Goal: Information Seeking & Learning: Learn about a topic

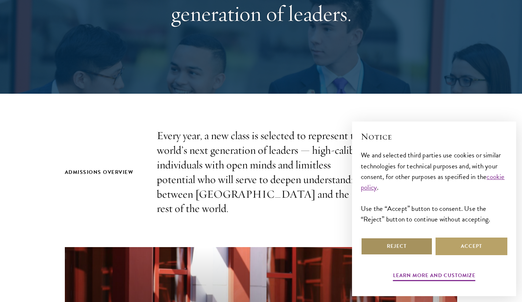
click at [404, 242] on button "Reject" at bounding box center [397, 247] width 72 height 18
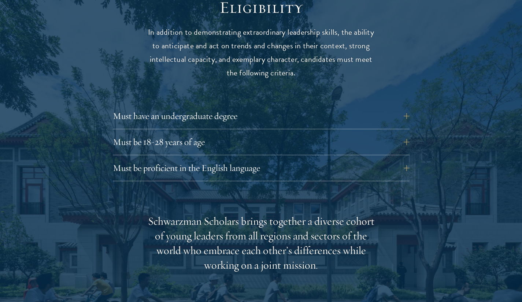
scroll to position [980, 0]
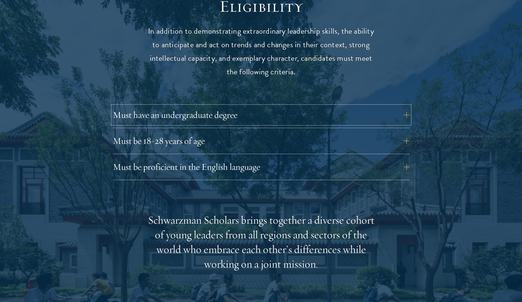
click at [214, 106] on button "Must have an undergraduate degree" at bounding box center [261, 115] width 297 height 18
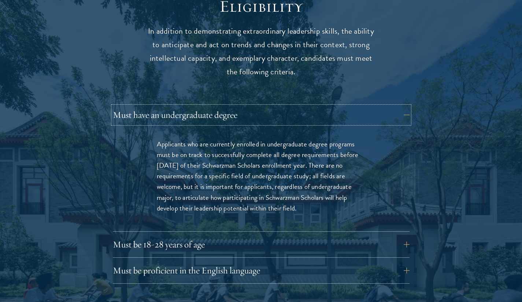
click at [214, 106] on button "Must have an undergraduate degree" at bounding box center [261, 115] width 297 height 18
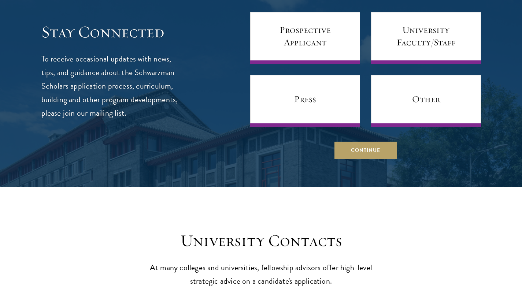
scroll to position [2928, 0]
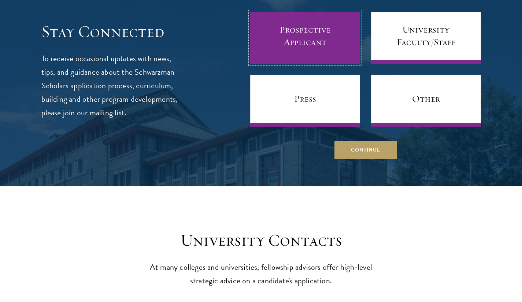
click at [299, 34] on link "Prospective Applicant" at bounding box center [305, 38] width 110 height 52
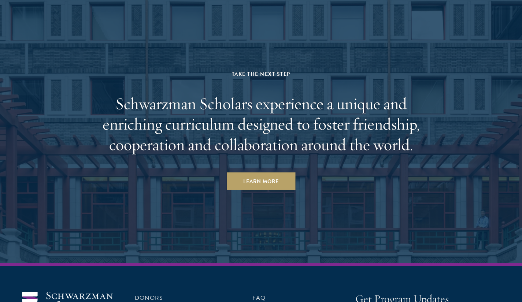
scroll to position [3571, 0]
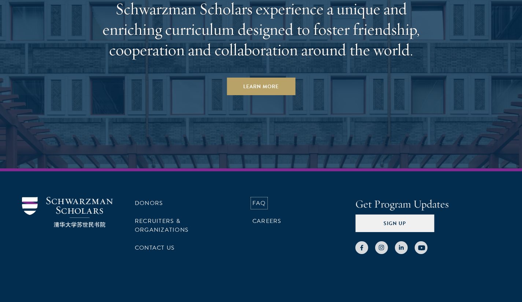
click at [266, 199] on link "FAQ" at bounding box center [259, 203] width 14 height 9
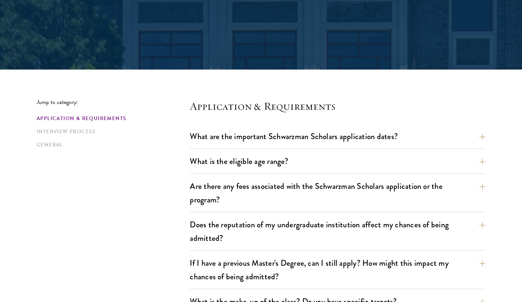
scroll to position [120, 0]
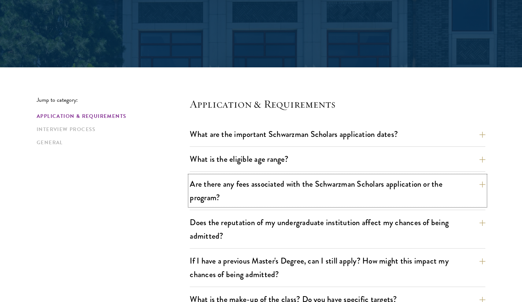
click at [203, 189] on button "Are there any fees associated with the Schwarzman Scholars application or the p…" at bounding box center [337, 191] width 295 height 30
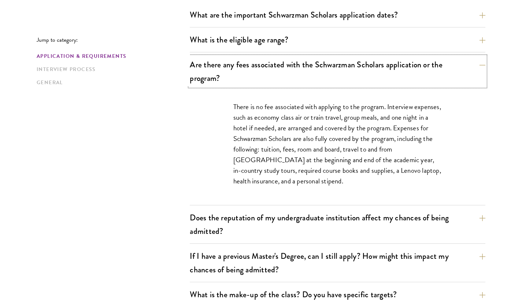
scroll to position [240, 0]
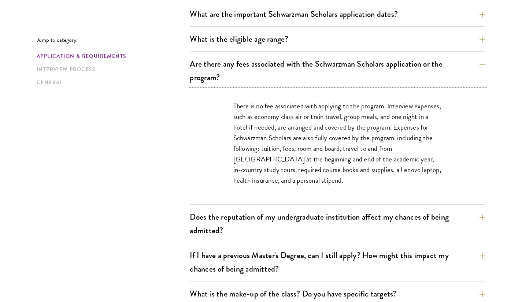
click at [273, 67] on button "Are there any fees associated with the Schwarzman Scholars application or the p…" at bounding box center [337, 71] width 295 height 30
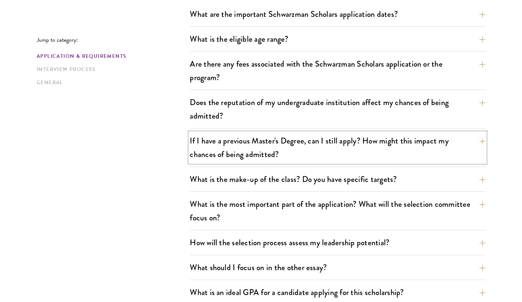
click at [263, 157] on button "If I have a previous Master's Degree, can I still apply? How might this impact …" at bounding box center [337, 148] width 295 height 30
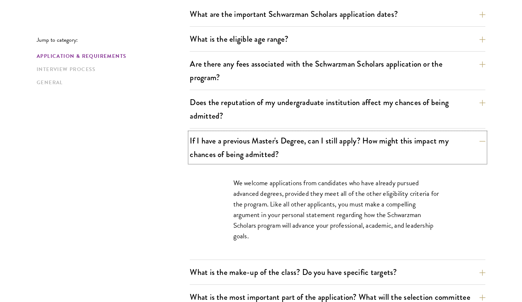
click at [263, 157] on button "If I have a previous Master's Degree, can I still apply? How might this impact …" at bounding box center [337, 148] width 295 height 30
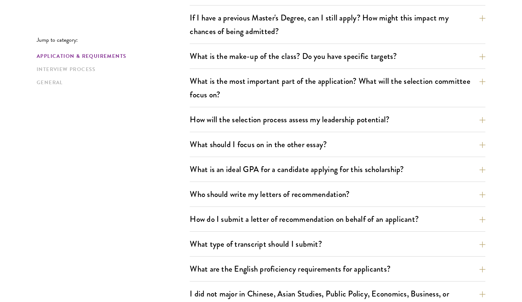
scroll to position [364, 0]
click at [219, 172] on button "What is an ideal GPA for a candidate applying for this scholarship?" at bounding box center [337, 169] width 295 height 16
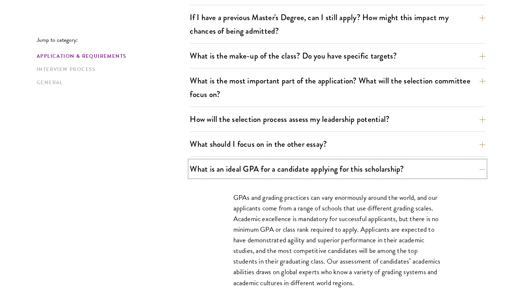
click at [219, 172] on button "What is an ideal GPA for a candidate applying for this scholarship?" at bounding box center [337, 169] width 295 height 16
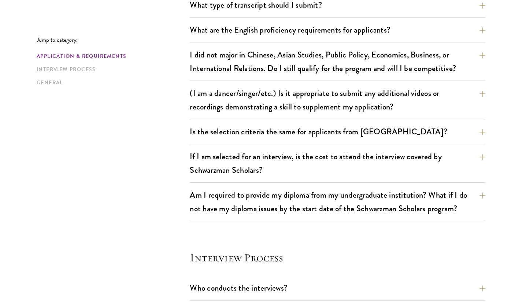
scroll to position [603, 0]
click at [225, 165] on button "If I am selected for an interview, is the cost to attend the interview covered …" at bounding box center [337, 163] width 295 height 30
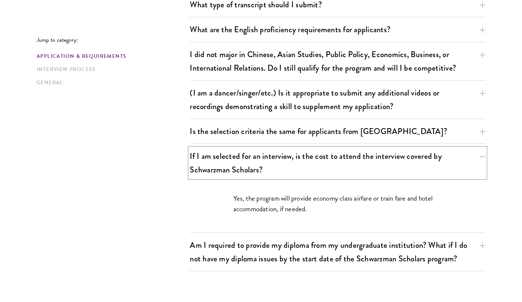
click at [225, 164] on button "If I am selected for an interview, is the cost to attend the interview covered …" at bounding box center [337, 163] width 295 height 30
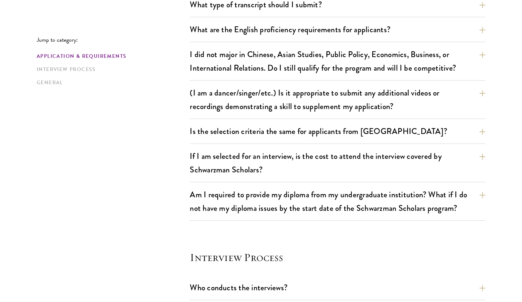
click at [165, 164] on div "Jump to category: Application & Requirements Interview Process General Applicat…" at bounding box center [261, 186] width 448 height 1145
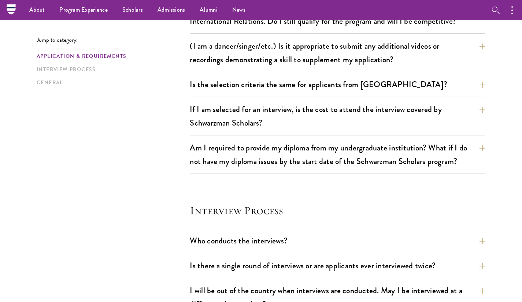
scroll to position [607, 0]
